Goal: Task Accomplishment & Management: Manage account settings

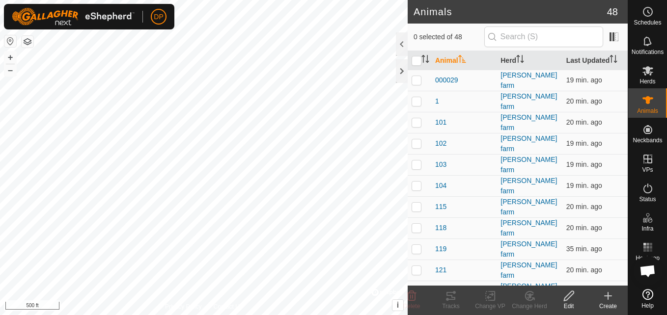
scroll to position [1315, 0]
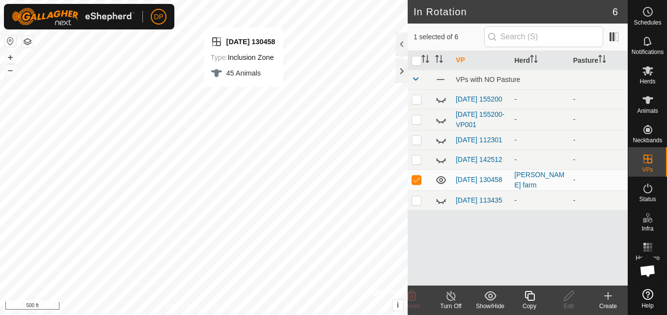
checkbox input "false"
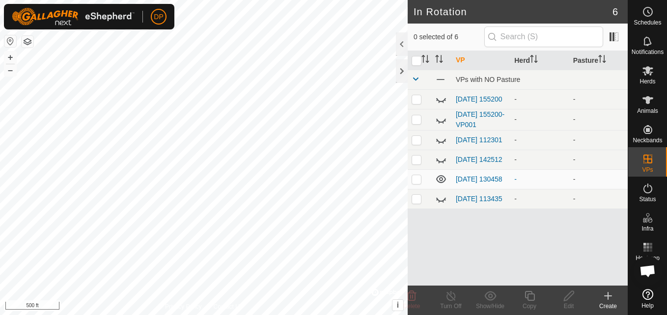
scroll to position [1315, 0]
